Goal: Task Accomplishment & Management: Complete application form

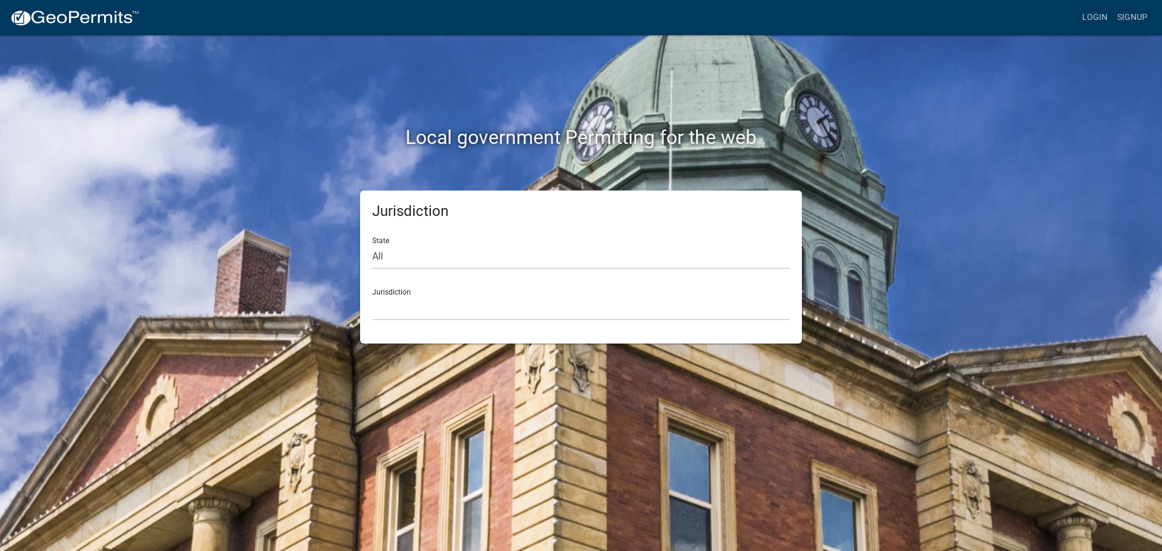
click at [426, 243] on div "State All [US_STATE] [US_STATE] [US_STATE] [US_STATE] [US_STATE] [US_STATE] [US…" at bounding box center [581, 249] width 418 height 42
click at [427, 263] on select "All [US_STATE] [US_STATE] [US_STATE] [US_STATE] [US_STATE] [US_STATE] [US_STATE…" at bounding box center [581, 257] width 418 height 25
select select "[US_STATE]"
click at [372, 245] on select "All [US_STATE] [US_STATE] [US_STATE] [US_STATE] [US_STATE] [US_STATE] [US_STATE…" at bounding box center [581, 257] width 418 height 25
click at [399, 292] on div "Jurisdiction [GEOGRAPHIC_DATA], [US_STATE] [GEOGRAPHIC_DATA], [US_STATE] [GEOGR…" at bounding box center [581, 300] width 418 height 42
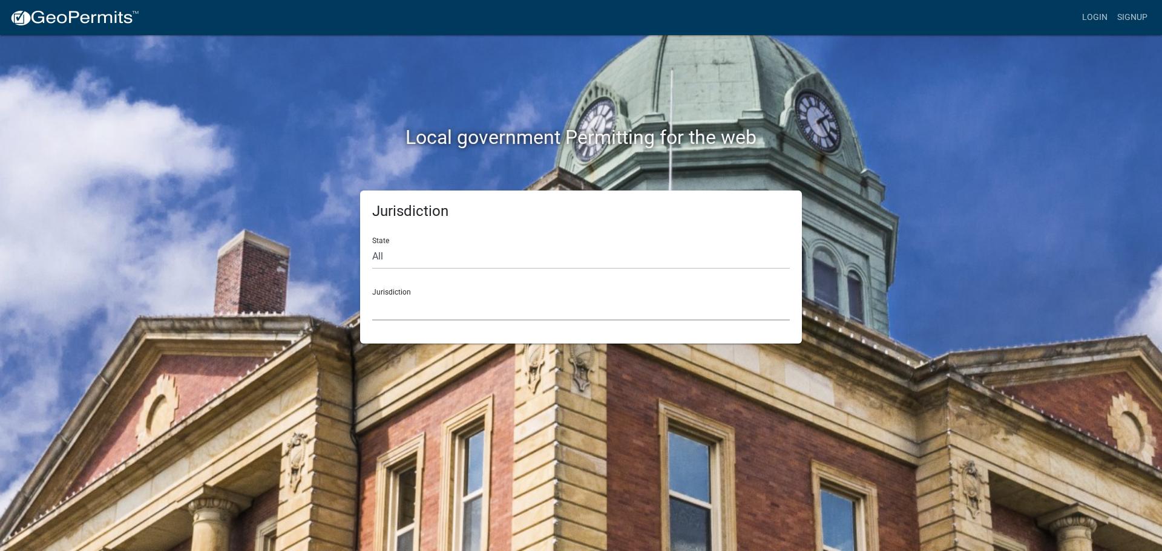
click at [441, 304] on select "[GEOGRAPHIC_DATA], [US_STATE] [GEOGRAPHIC_DATA], [US_STATE] [GEOGRAPHIC_DATA], …" at bounding box center [581, 308] width 418 height 25
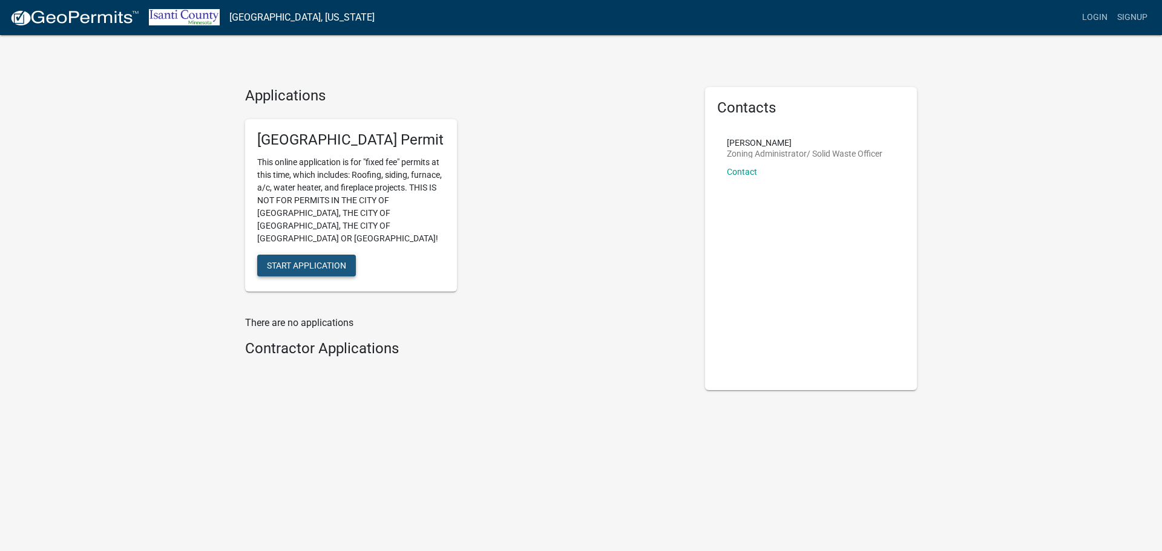
click at [299, 260] on span "Start Application" at bounding box center [306, 265] width 79 height 10
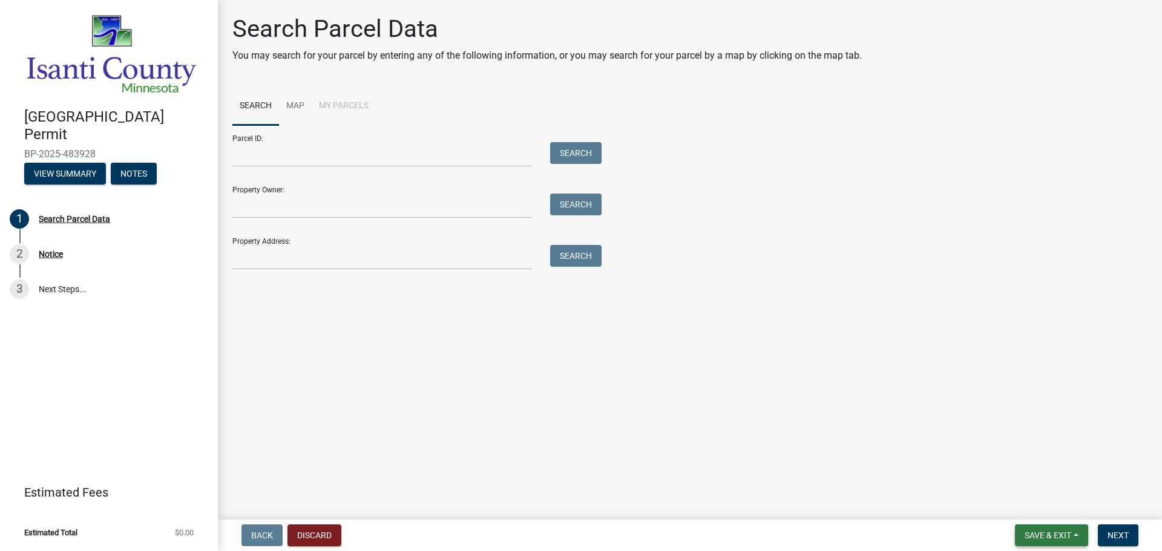
click at [1062, 534] on span "Save & Exit" at bounding box center [1048, 536] width 47 height 10
click at [1047, 502] on button "Save & Exit" at bounding box center [1039, 504] width 97 height 29
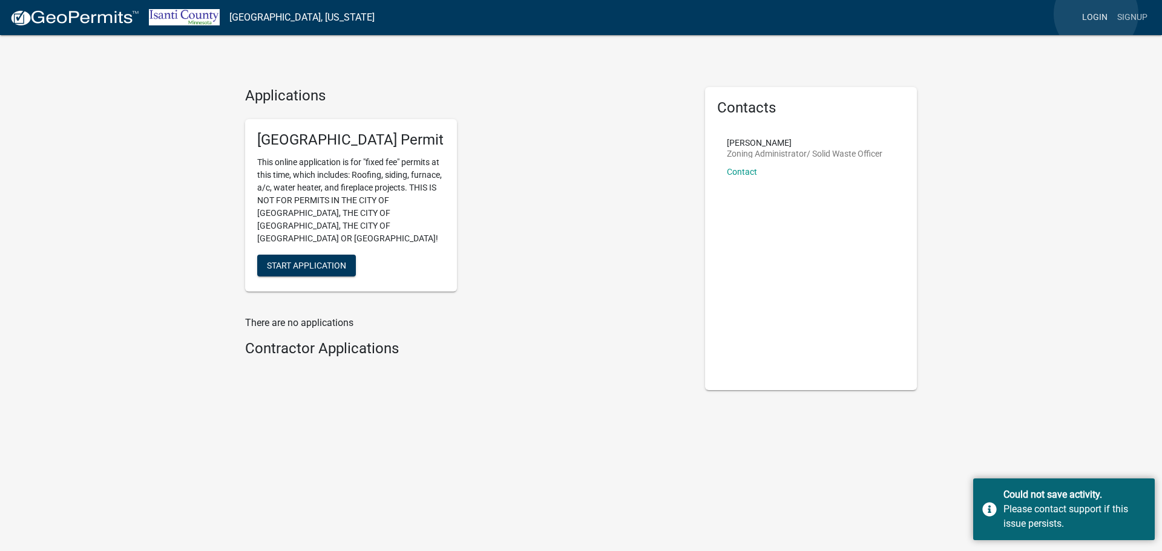
click at [1096, 14] on link "Login" at bounding box center [1094, 17] width 35 height 23
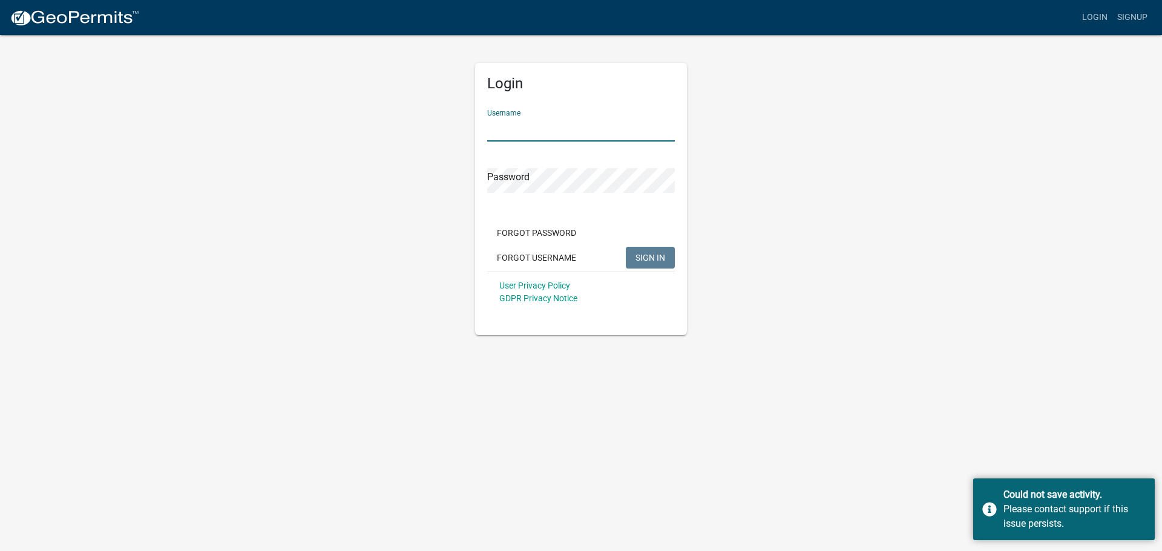
click at [541, 123] on input "Username" at bounding box center [581, 129] width 188 height 25
type input "owens12"
click at [651, 257] on span "SIGN IN" at bounding box center [651, 257] width 30 height 10
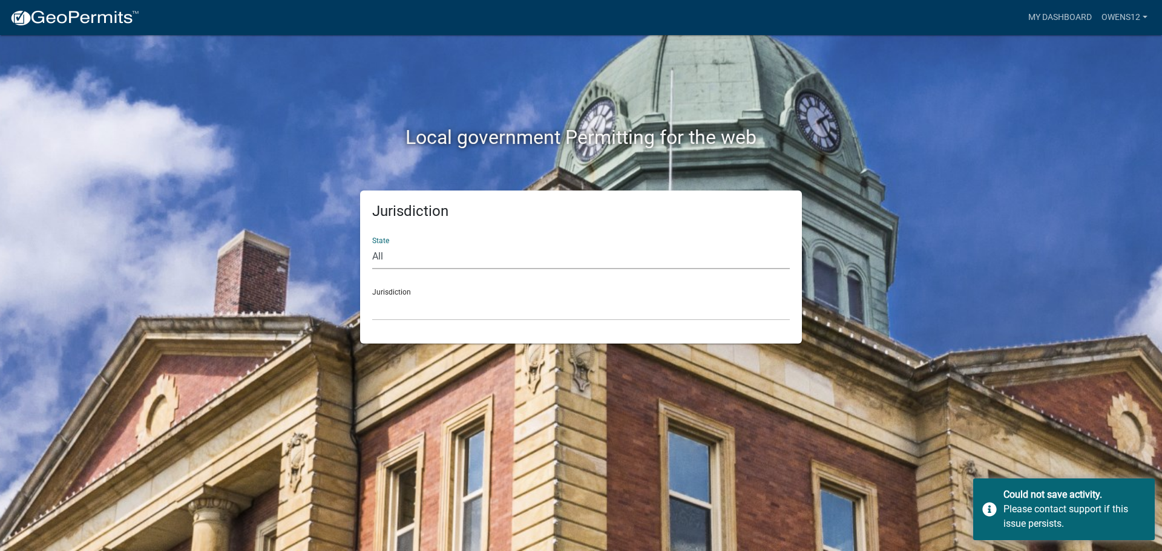
click at [474, 256] on select "All [US_STATE] [US_STATE] [US_STATE] [US_STATE] [US_STATE] [US_STATE] [US_STATE…" at bounding box center [581, 257] width 418 height 25
select select "[US_STATE]"
click at [372, 245] on select "All [US_STATE] [US_STATE] [US_STATE] [US_STATE] [US_STATE] [US_STATE] [US_STATE…" at bounding box center [581, 257] width 418 height 25
click at [441, 301] on select "[GEOGRAPHIC_DATA], [US_STATE] [GEOGRAPHIC_DATA], [US_STATE] [GEOGRAPHIC_DATA], …" at bounding box center [581, 308] width 418 height 25
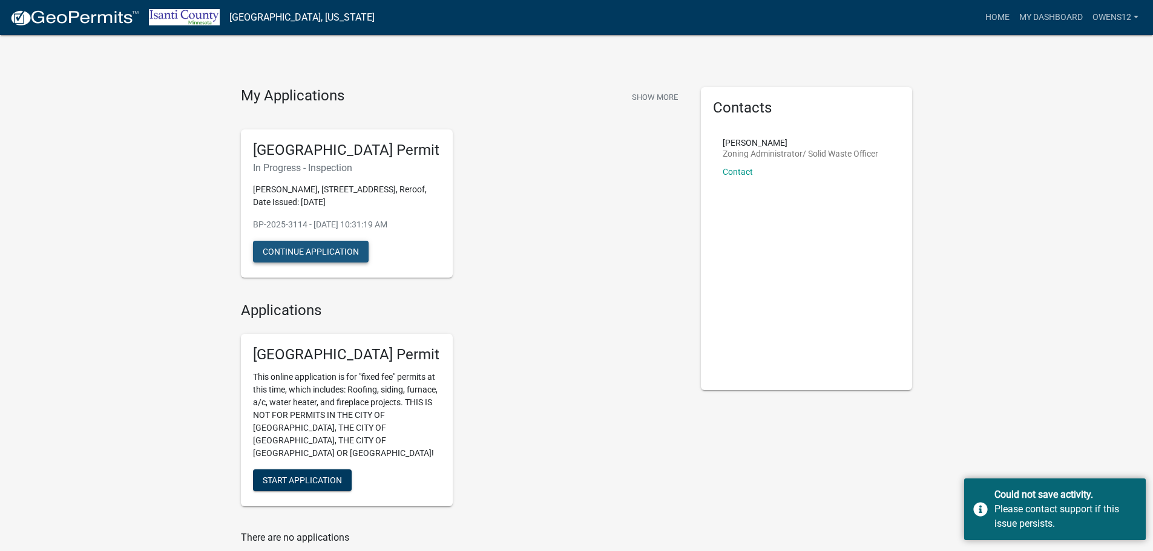
click at [308, 248] on button "Continue Application" at bounding box center [311, 252] width 116 height 22
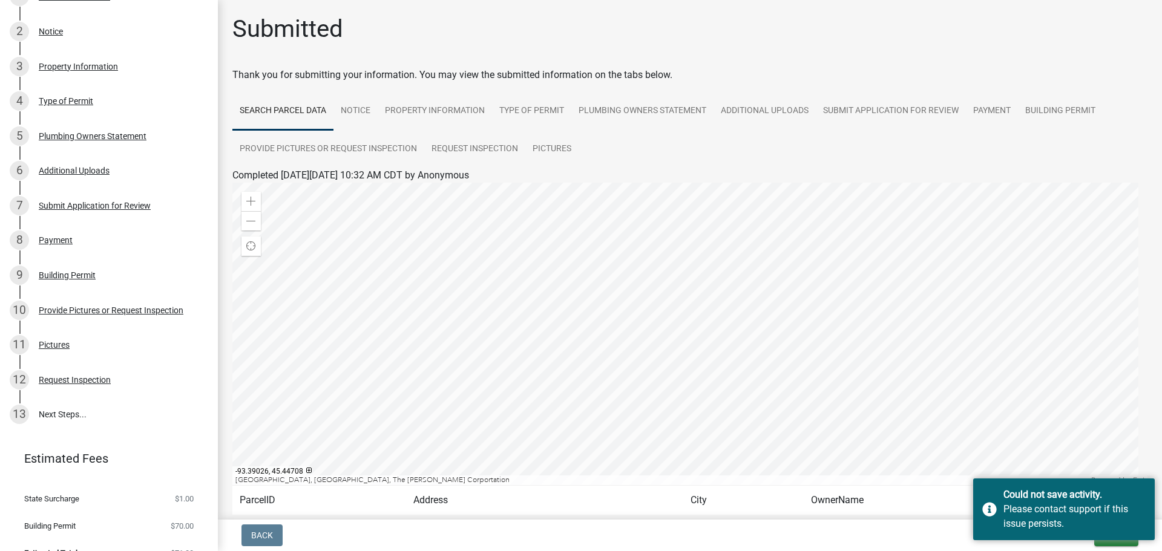
scroll to position [239, 0]
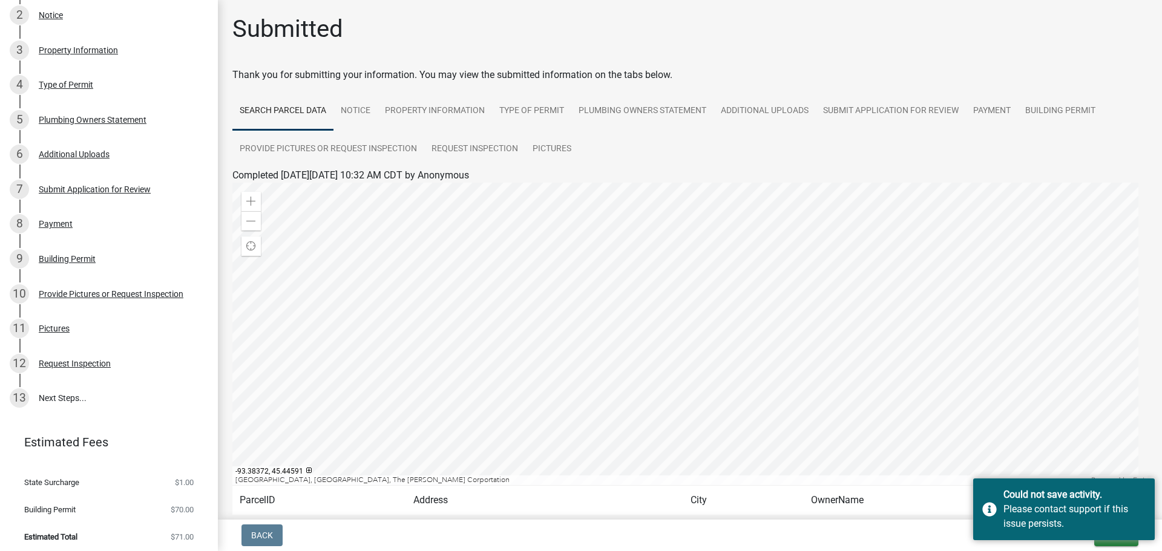
click at [1107, 439] on div at bounding box center [689, 334] width 915 height 303
click at [1151, 469] on div "Submitted Thank you for submitting your information. You may view the submitted…" at bounding box center [690, 297] width 944 height 565
click at [1140, 493] on div "Could not save activity." at bounding box center [1075, 495] width 142 height 15
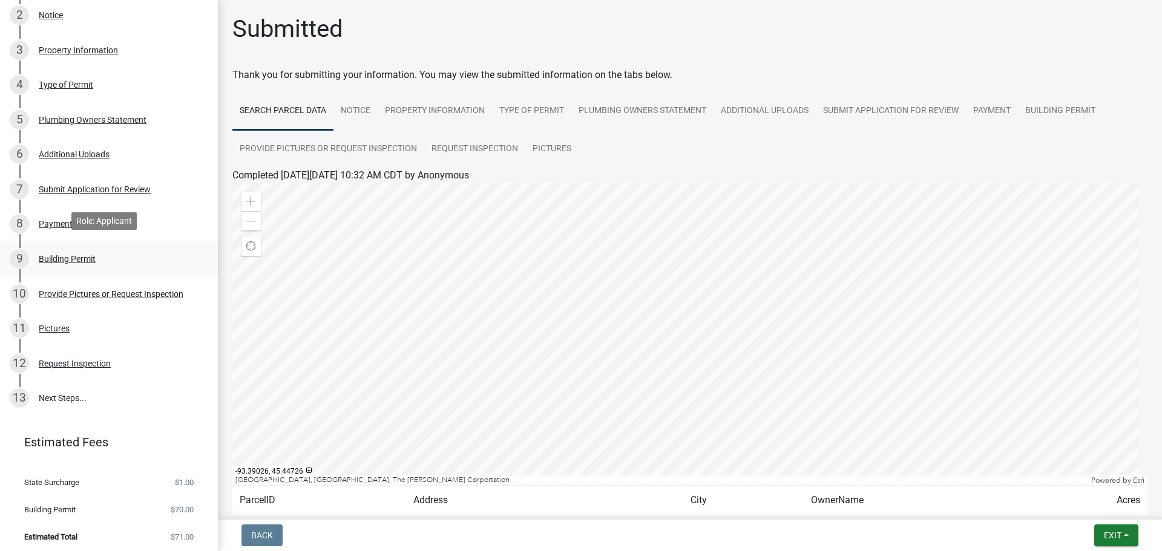
click at [73, 255] on div "Building Permit" at bounding box center [67, 259] width 57 height 8
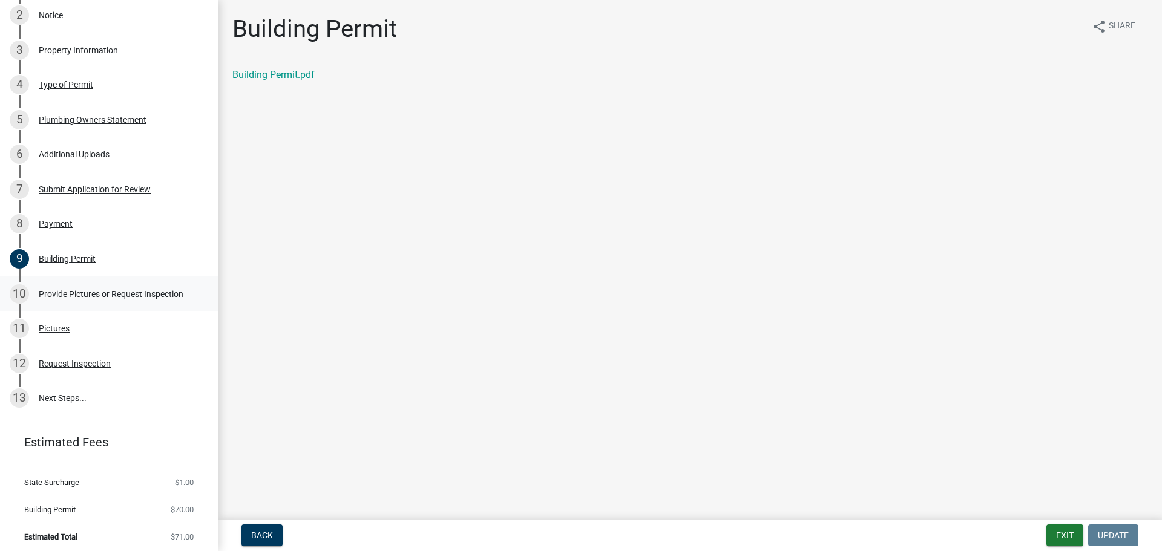
click at [99, 290] on div "Provide Pictures or Request Inspection" at bounding box center [111, 294] width 145 height 8
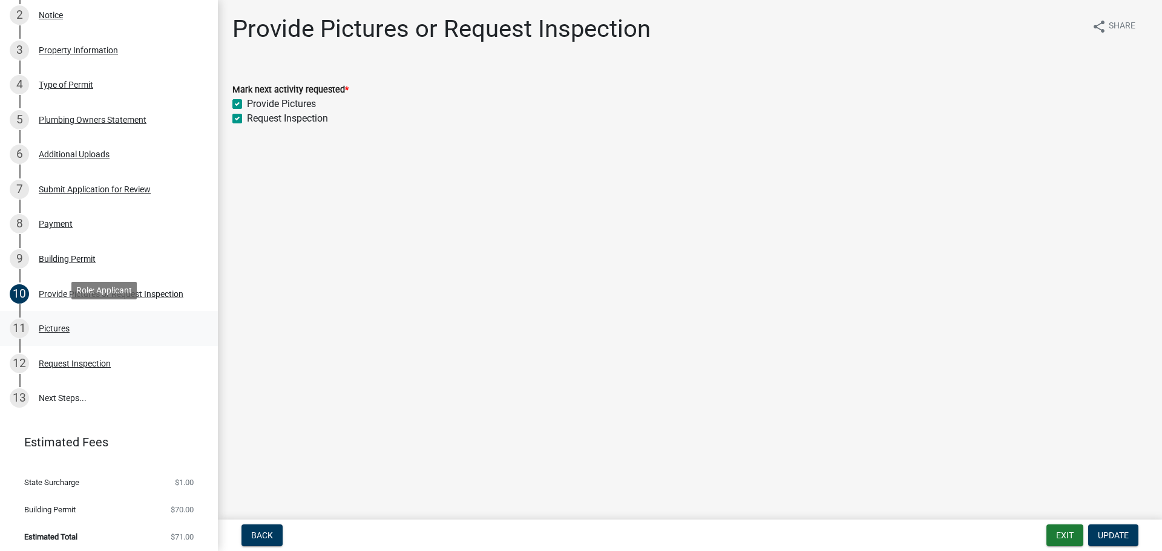
click at [67, 324] on div "Pictures" at bounding box center [54, 328] width 31 height 8
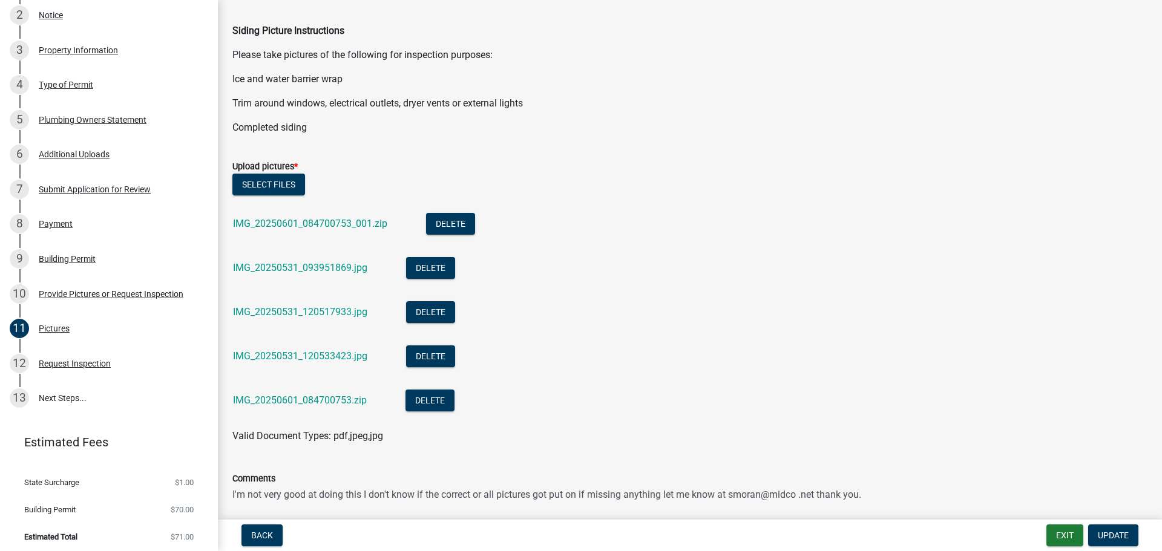
scroll to position [367, 0]
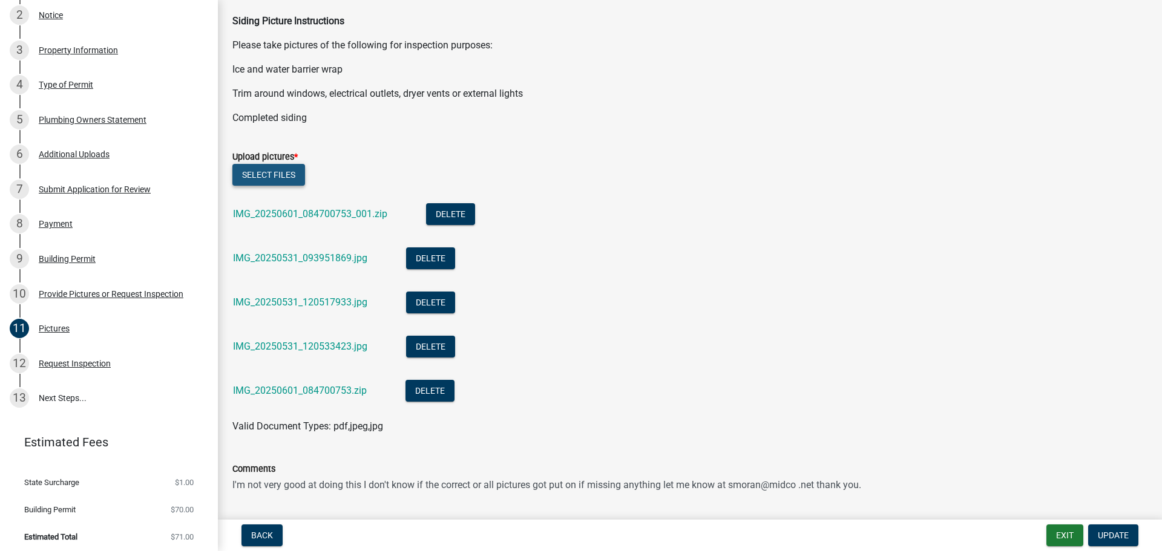
click at [267, 173] on button "Select files" at bounding box center [268, 175] width 73 height 22
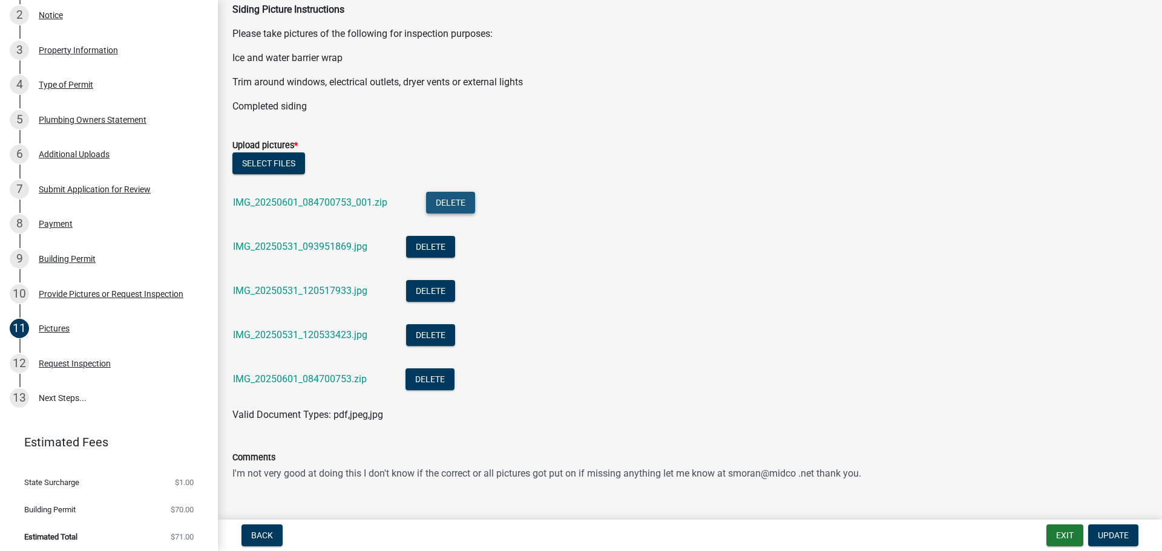
click at [452, 198] on button "Delete" at bounding box center [450, 203] width 49 height 22
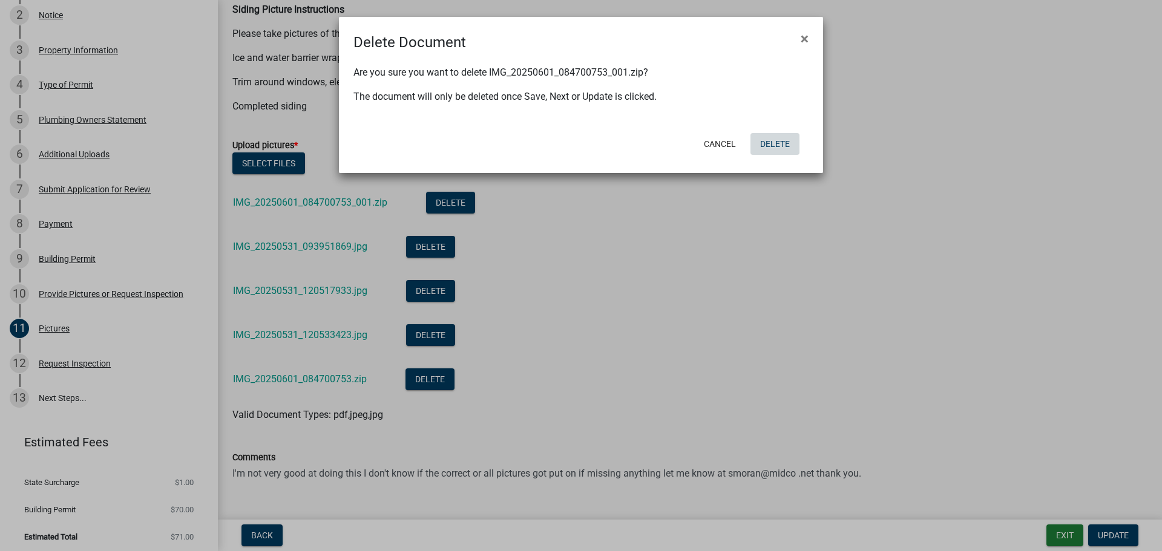
click at [785, 144] on button "Delete" at bounding box center [775, 144] width 49 height 22
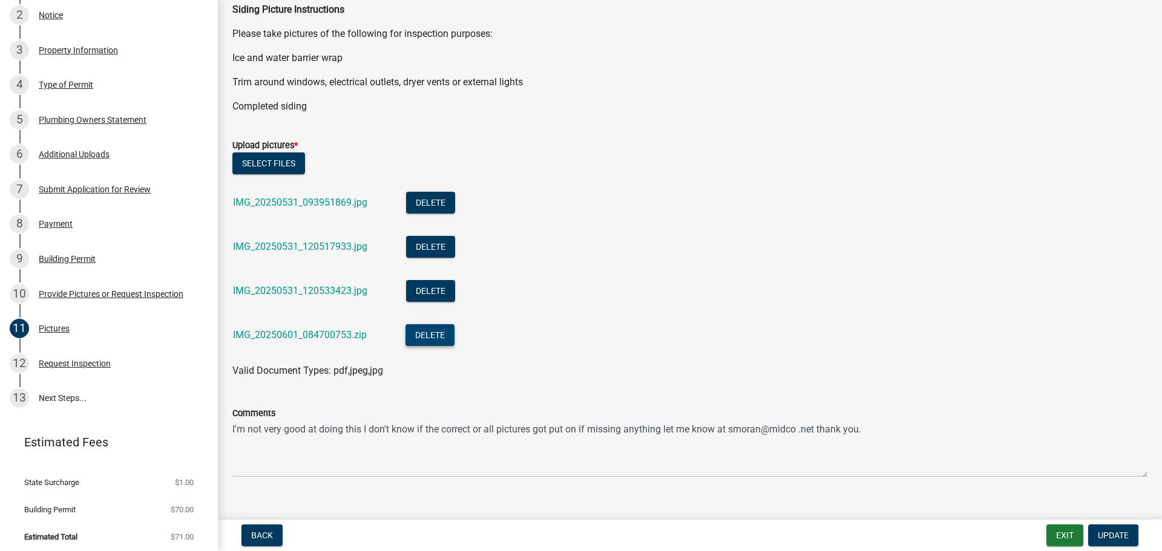
click at [439, 336] on button "Delete" at bounding box center [430, 335] width 49 height 22
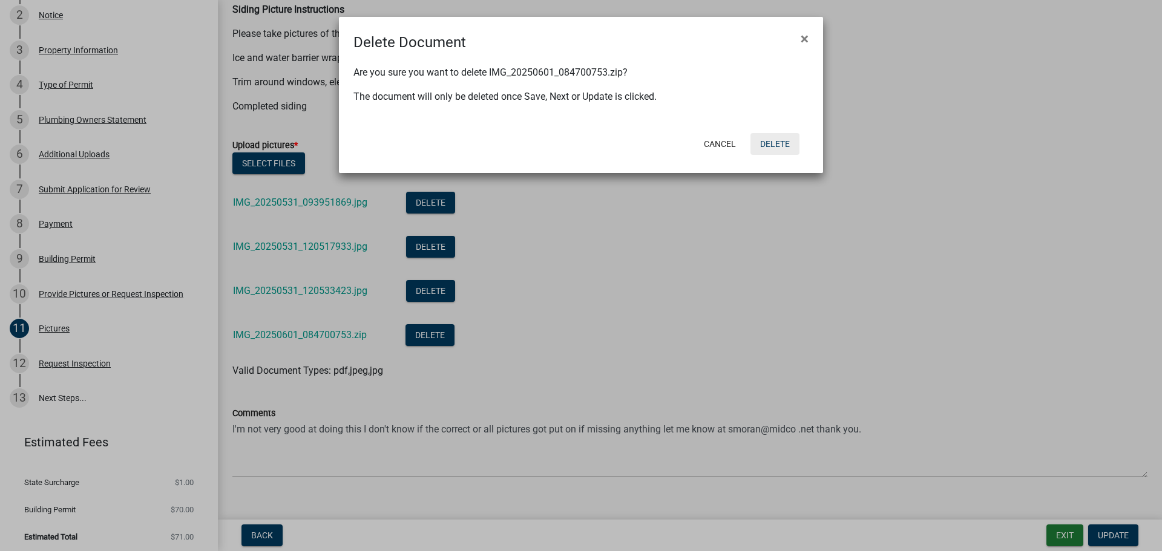
click at [774, 140] on button "Delete" at bounding box center [775, 144] width 49 height 22
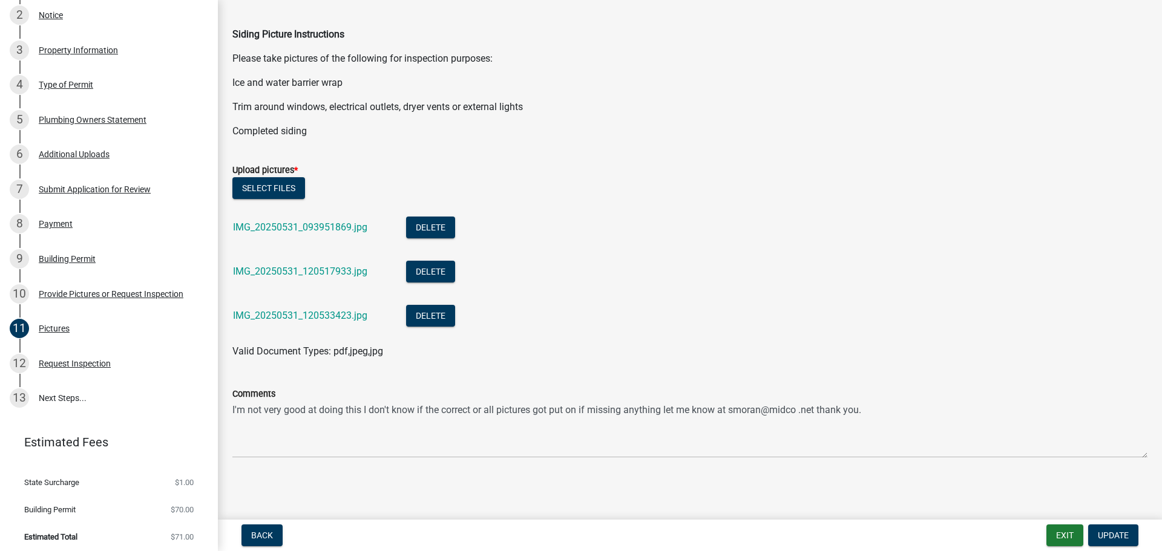
scroll to position [353, 0]
click at [1112, 536] on span "Update" at bounding box center [1113, 536] width 31 height 10
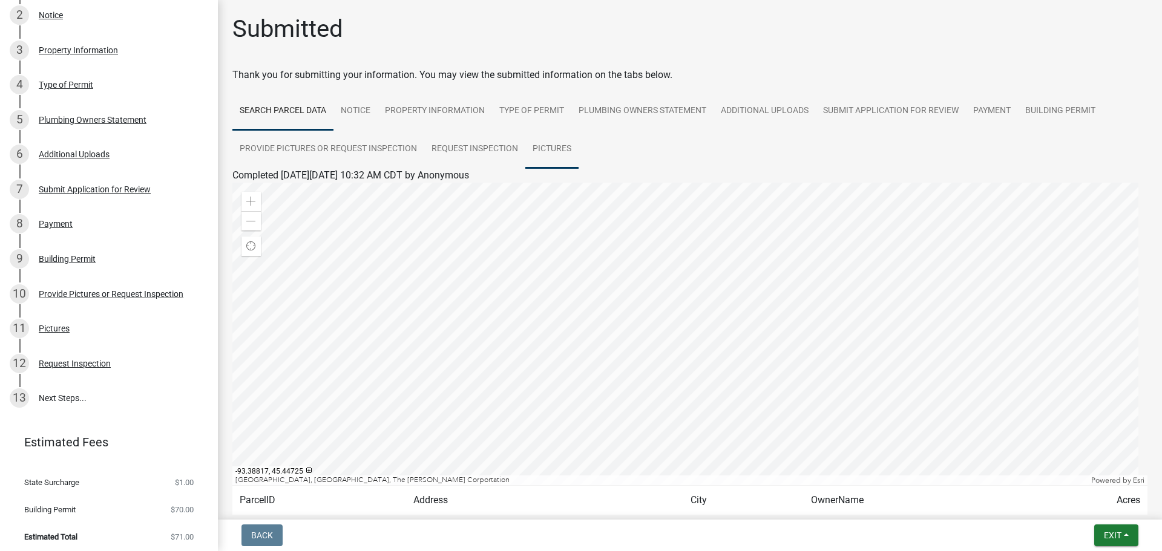
click at [549, 143] on link "Pictures" at bounding box center [551, 149] width 53 height 39
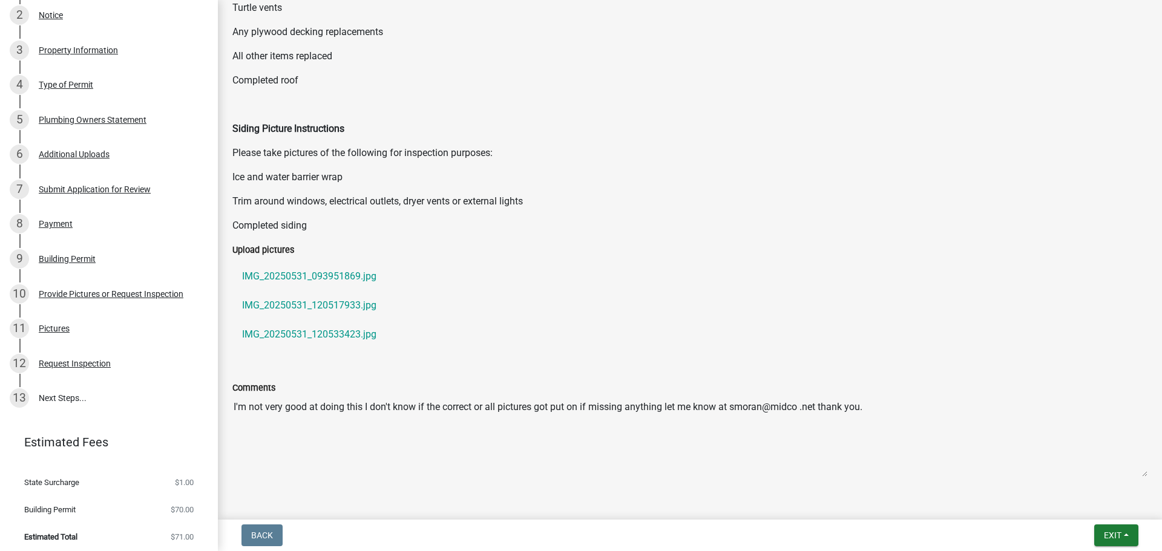
scroll to position [382, 0]
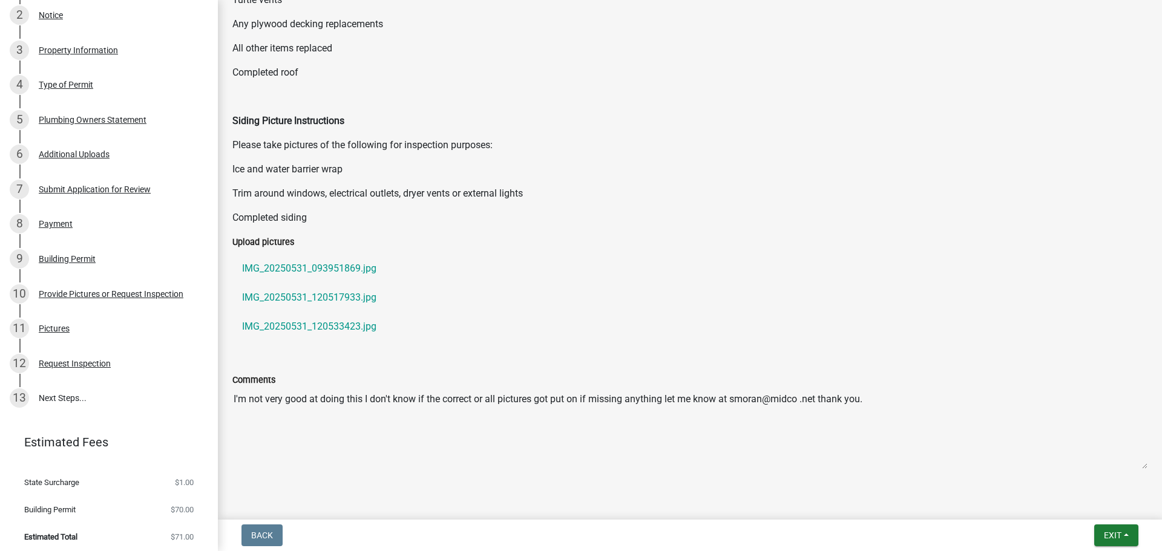
click at [266, 240] on label "Upload pictures" at bounding box center [263, 242] width 62 height 8
click at [274, 242] on label "Upload pictures" at bounding box center [263, 242] width 62 height 8
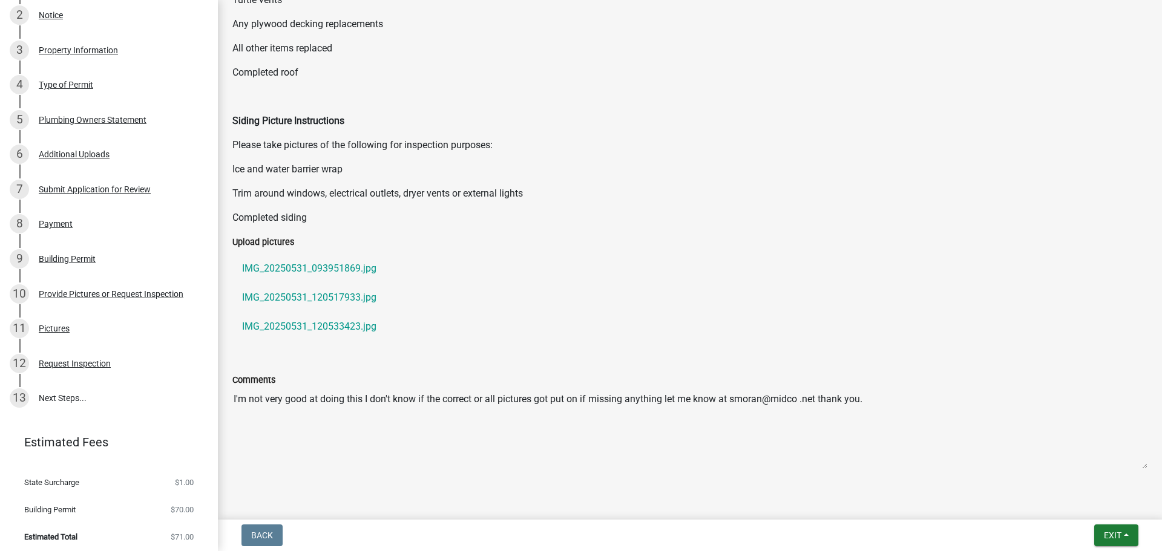
click at [256, 242] on label "Upload pictures" at bounding box center [263, 242] width 62 height 8
click at [113, 290] on div "Provide Pictures or Request Inspection" at bounding box center [111, 294] width 145 height 8
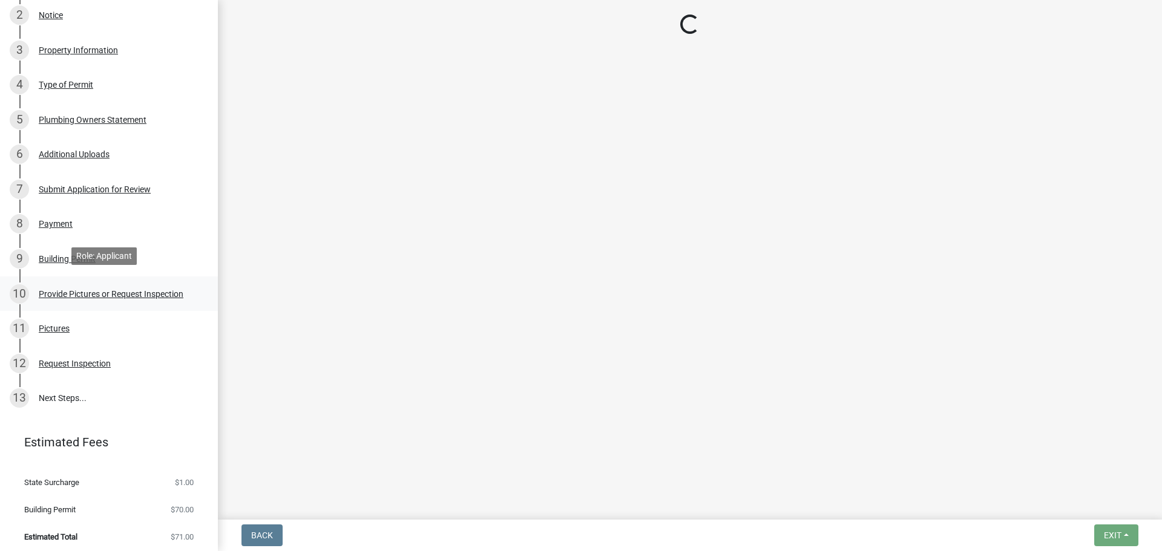
scroll to position [0, 0]
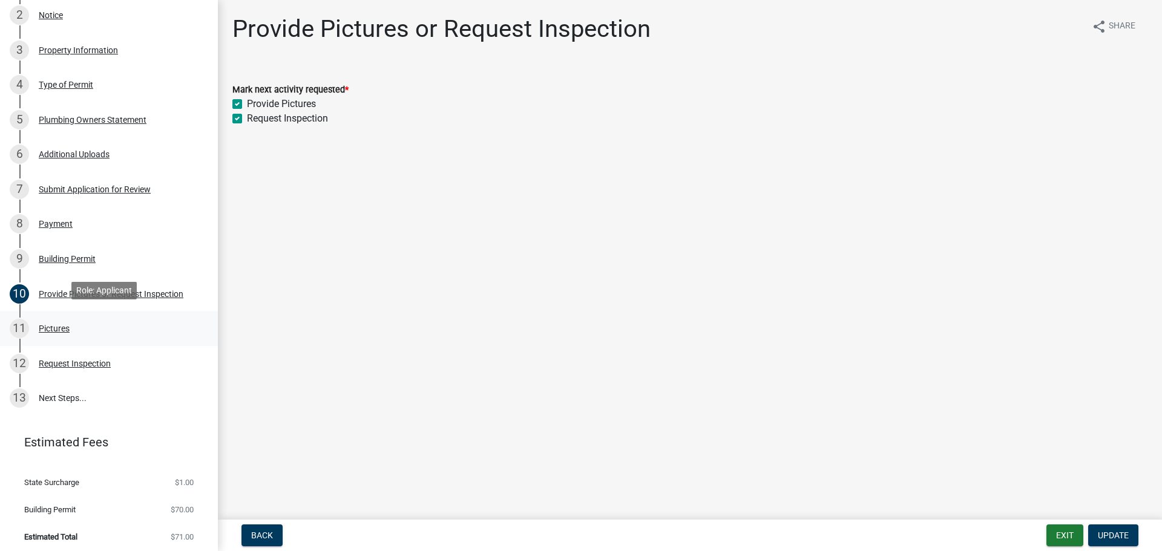
click at [67, 324] on div "Pictures" at bounding box center [54, 328] width 31 height 8
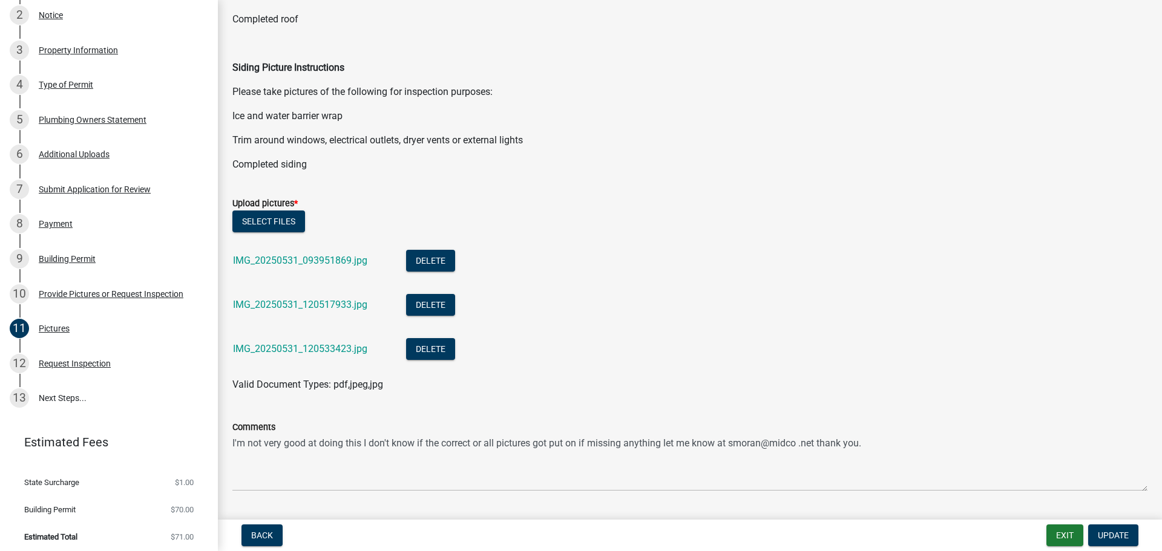
scroll to position [335, 0]
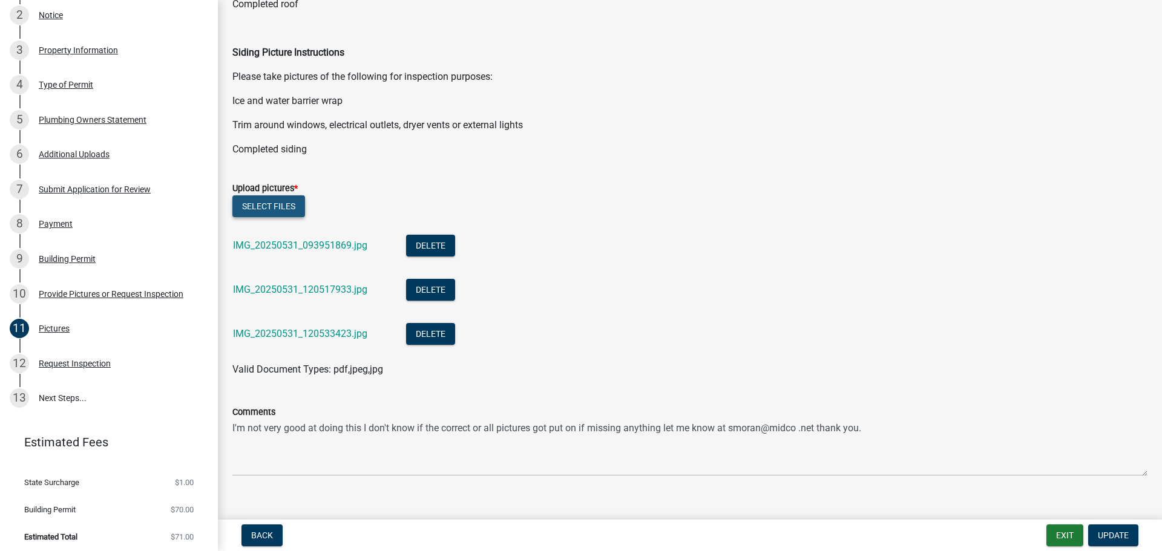
click at [261, 202] on button "Select files" at bounding box center [268, 207] width 73 height 22
click at [274, 201] on button "Select files" at bounding box center [268, 207] width 73 height 22
click at [269, 202] on button "Select files" at bounding box center [268, 207] width 73 height 22
click at [64, 360] on div "Request Inspection" at bounding box center [75, 364] width 72 height 8
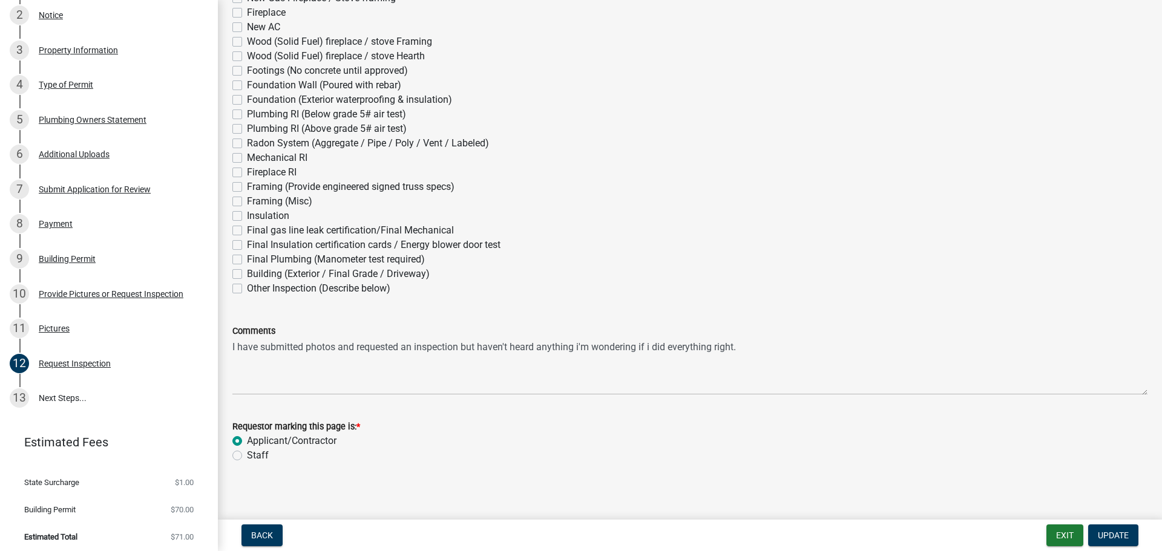
scroll to position [175, 0]
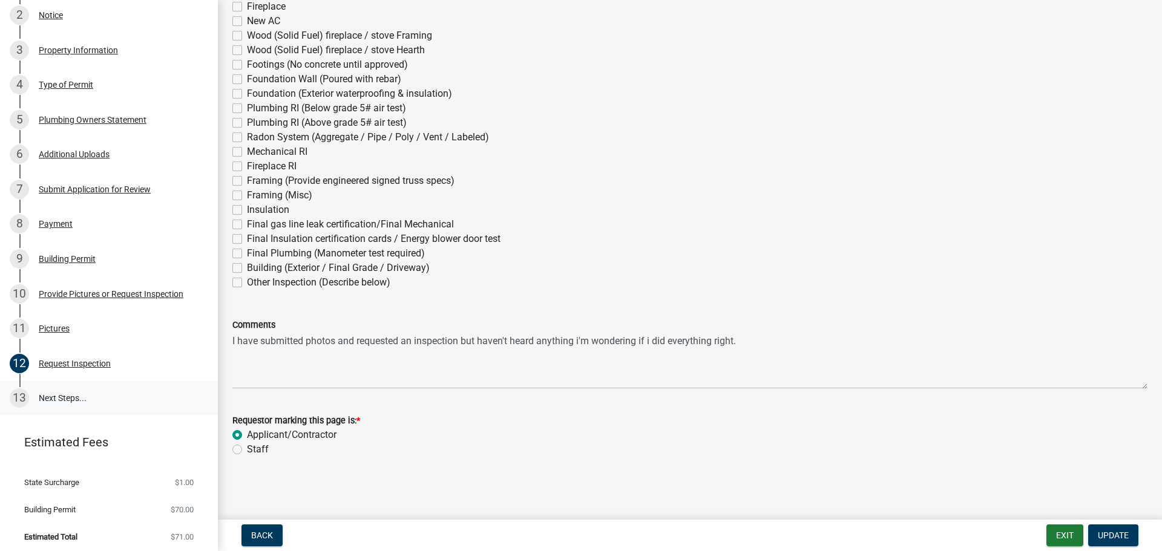
click at [64, 388] on link "13 Next Steps..." at bounding box center [109, 398] width 218 height 35
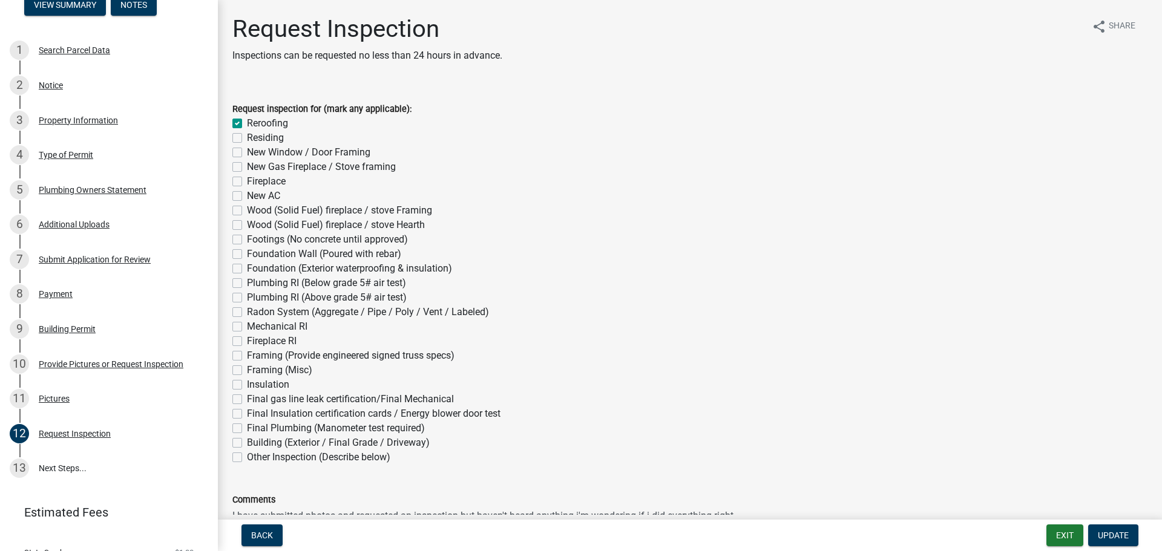
scroll to position [239, 0]
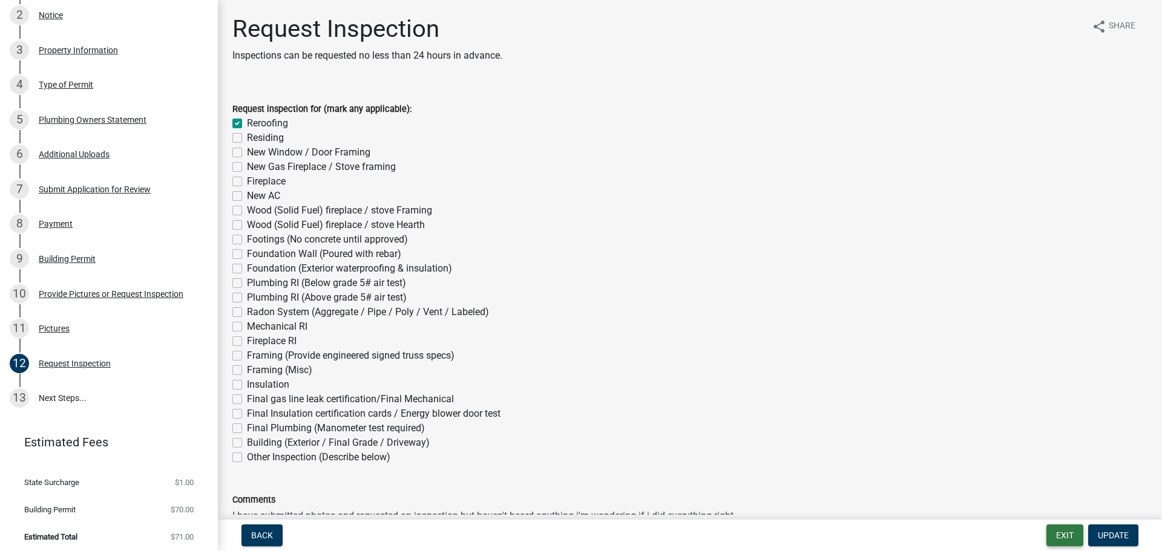
click at [1072, 536] on button "Exit" at bounding box center [1065, 536] width 37 height 22
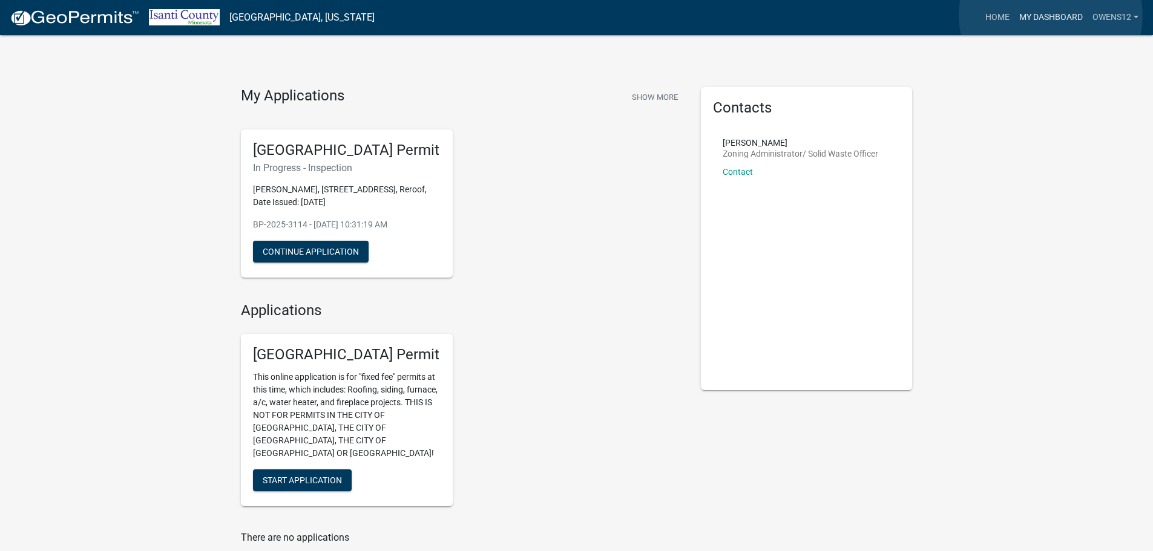
click at [1051, 15] on link "My Dashboard" at bounding box center [1050, 17] width 73 height 23
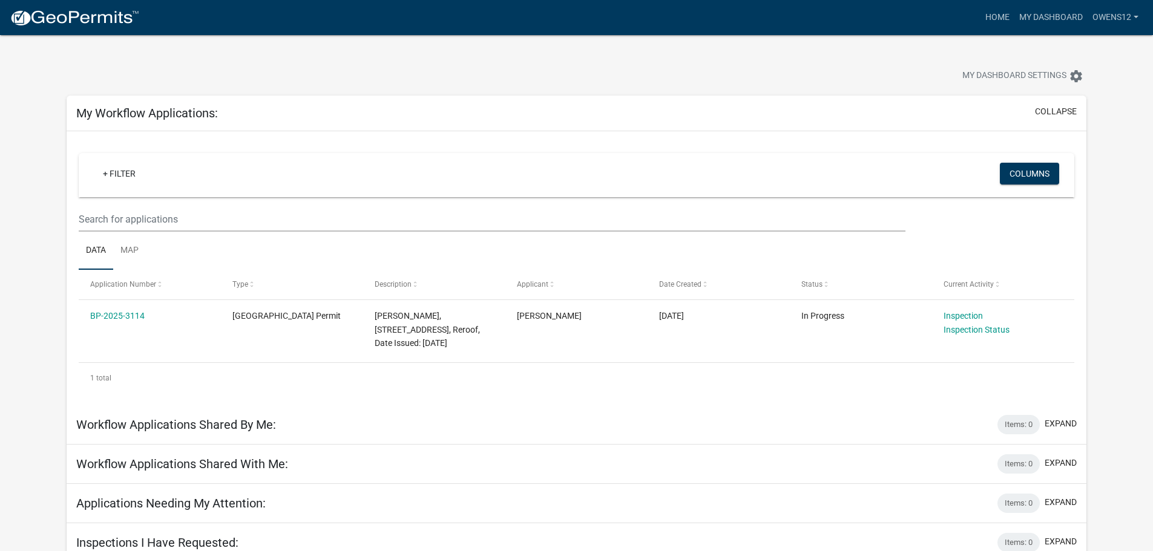
click at [114, 383] on div "1 total" at bounding box center [577, 378] width 996 height 30
click at [136, 427] on h5 "Workflow Applications Shared By Me:" at bounding box center [176, 425] width 200 height 15
drag, startPoint x: 178, startPoint y: 430, endPoint x: 202, endPoint y: 427, distance: 24.4
click at [179, 430] on h5 "Workflow Applications Shared By Me:" at bounding box center [176, 425] width 200 height 15
click at [223, 506] on h5 "Applications Needing My Attention:" at bounding box center [170, 503] width 189 height 15
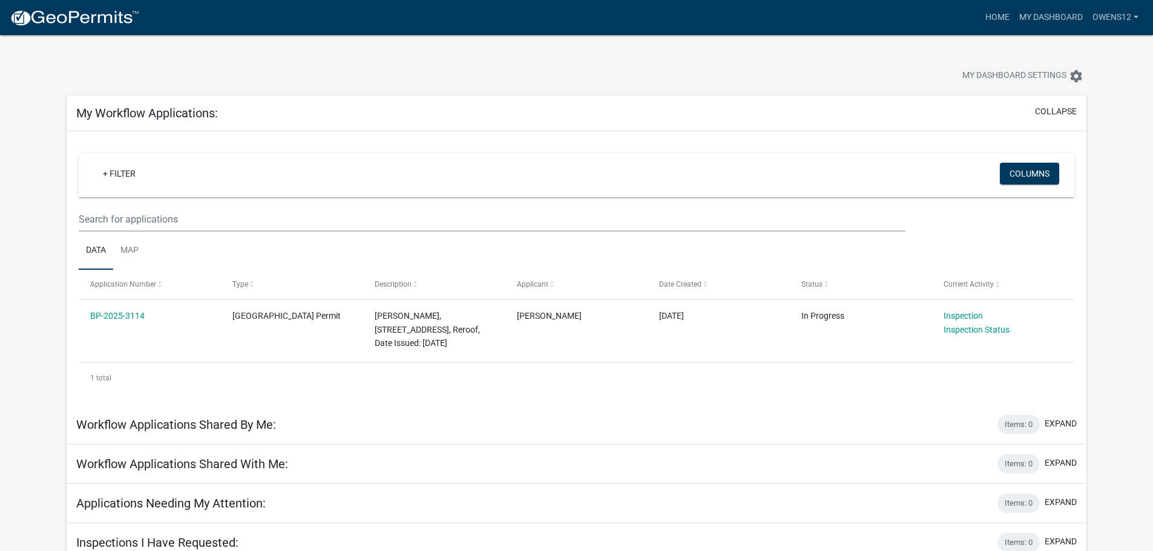
click at [191, 546] on h5 "Inspections I Have Requested:" at bounding box center [157, 543] width 162 height 15
click at [1135, 16] on link "owens12" at bounding box center [1116, 17] width 56 height 23
click at [1086, 88] on link "Logout" at bounding box center [1095, 88] width 97 height 29
